Goal: Complete application form: Complete application form

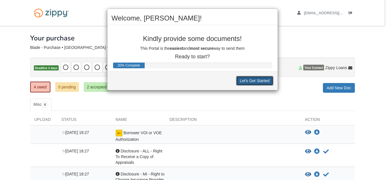
click at [255, 80] on button "Let's Get Started" at bounding box center [254, 81] width 37 height 10
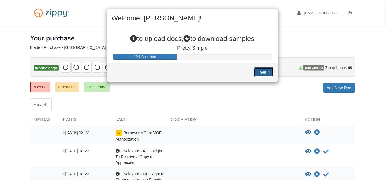
click at [270, 73] on button "I Get It" at bounding box center [263, 72] width 19 height 10
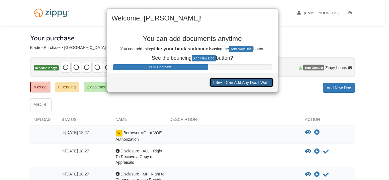
click at [264, 84] on button "I See I Can Add Any Doc I Want" at bounding box center [242, 83] width 64 height 10
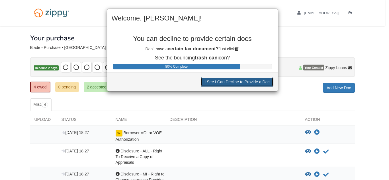
click at [264, 84] on button "I See I Can Decline to Provide a Doc" at bounding box center [237, 82] width 72 height 10
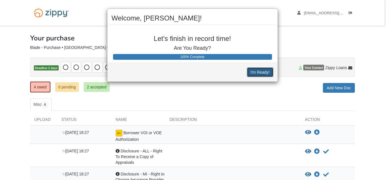
click at [262, 69] on button "I'm Ready!" at bounding box center [260, 72] width 26 height 10
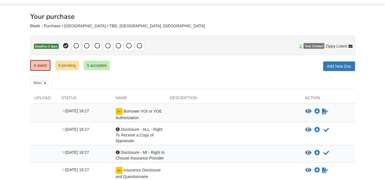
scroll to position [20, 0]
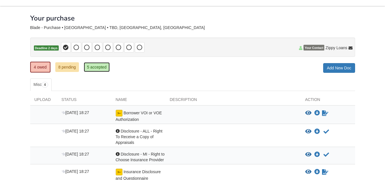
click at [99, 70] on link "5 accepted" at bounding box center [97, 67] width 26 height 10
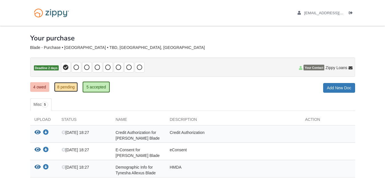
click at [63, 89] on link "8 pending" at bounding box center [66, 87] width 24 height 10
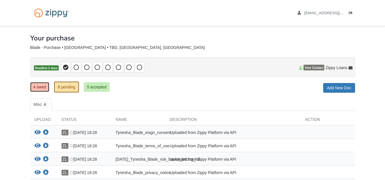
click at [41, 87] on link "4 owed" at bounding box center [39, 87] width 19 height 10
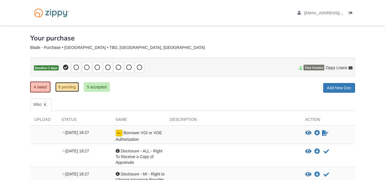
click at [66, 86] on link "8 pending" at bounding box center [67, 87] width 24 height 10
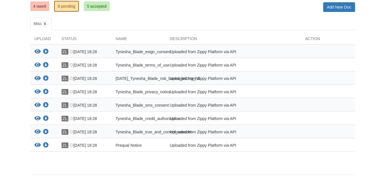
scroll to position [81, 0]
click at [36, 52] on icon "View Tynesha_Blade_esign_consent" at bounding box center [37, 52] width 6 height 6
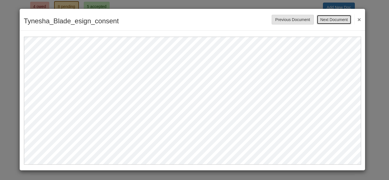
click at [334, 19] on button "Next Document" at bounding box center [334, 20] width 35 height 10
click at [334, 18] on button "Next Document" at bounding box center [334, 20] width 35 height 10
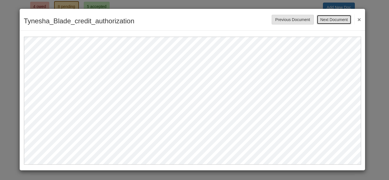
click at [334, 18] on button "Next Document" at bounding box center [334, 20] width 35 height 10
click at [341, 20] on button "Next Document" at bounding box center [334, 20] width 35 height 10
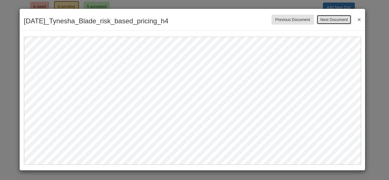
click at [341, 20] on button "Next Document" at bounding box center [334, 20] width 35 height 10
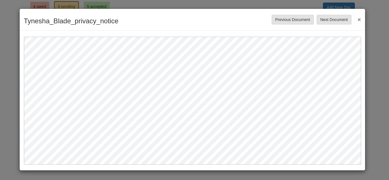
click at [358, 19] on button "×" at bounding box center [357, 19] width 7 height 10
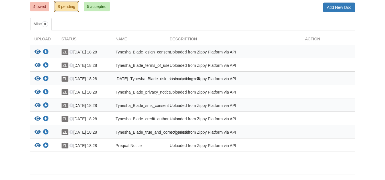
click at [64, 8] on link "8 pending" at bounding box center [66, 6] width 25 height 11
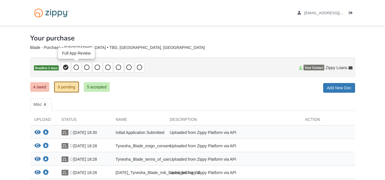
click at [76, 67] on icon at bounding box center [76, 68] width 6 height 6
drag, startPoint x: 76, startPoint y: 67, endPoint x: 65, endPoint y: 67, distance: 10.2
click at [65, 67] on span at bounding box center [103, 67] width 84 height 11
click at [65, 67] on icon at bounding box center [66, 68] width 6 height 6
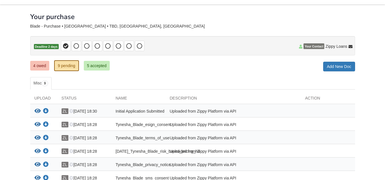
scroll to position [20, 0]
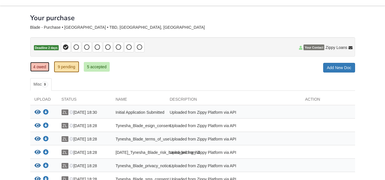
click at [42, 70] on link "4 owed" at bounding box center [39, 67] width 19 height 10
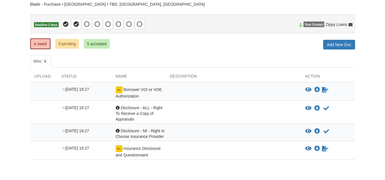
scroll to position [69, 0]
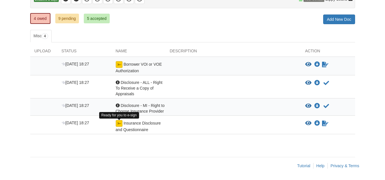
click at [118, 124] on img at bounding box center [119, 123] width 7 height 7
click at [118, 125] on img at bounding box center [119, 123] width 7 height 7
click at [145, 122] on span "Insurance Disclosure and Questionnaire" at bounding box center [138, 126] width 45 height 11
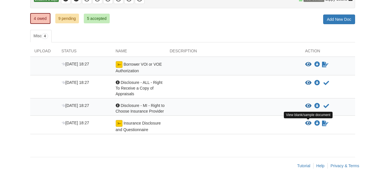
click at [309, 124] on icon "View Insurance Disclosure and Questionnaire" at bounding box center [308, 124] width 6 height 6
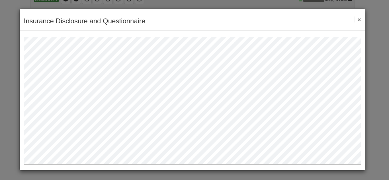
click at [358, 21] on button "×" at bounding box center [357, 20] width 7 height 6
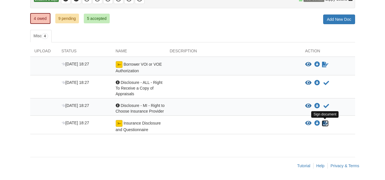
click at [324, 122] on icon "Sign Form" at bounding box center [325, 124] width 6 height 6
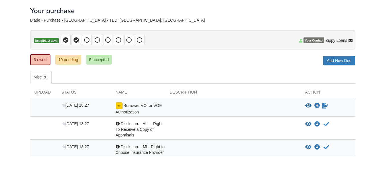
scroll to position [23, 0]
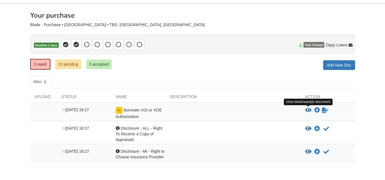
click at [306, 109] on icon "View Borrower VOI or VOE Authorization" at bounding box center [308, 111] width 6 height 6
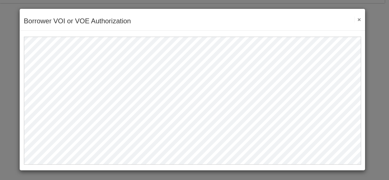
click at [359, 20] on button "×" at bounding box center [357, 20] width 7 height 6
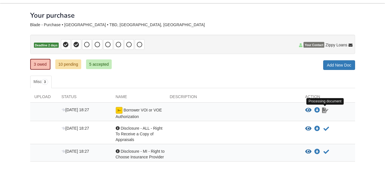
click at [324, 109] on icon "Waiting for your co-borrower to e-sign" at bounding box center [325, 111] width 6 height 6
click at [65, 64] on link "10 pending" at bounding box center [68, 64] width 26 height 10
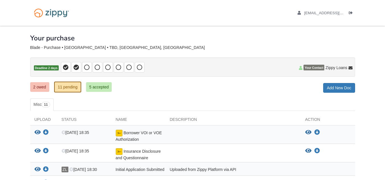
click at [379, 11] on nav "[EMAIL_ADDRESS][PERSON_NAME][DOMAIN_NAME] Logout" at bounding box center [192, 13] width 385 height 26
